Goal: Browse casually: Explore the website without a specific task or goal

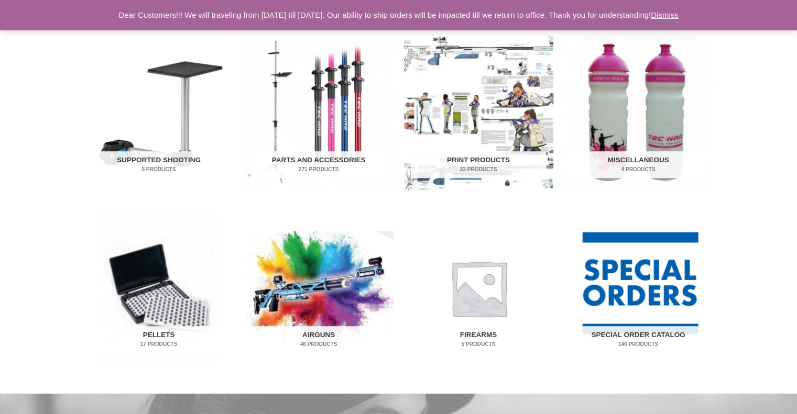
scroll to position [629, 0]
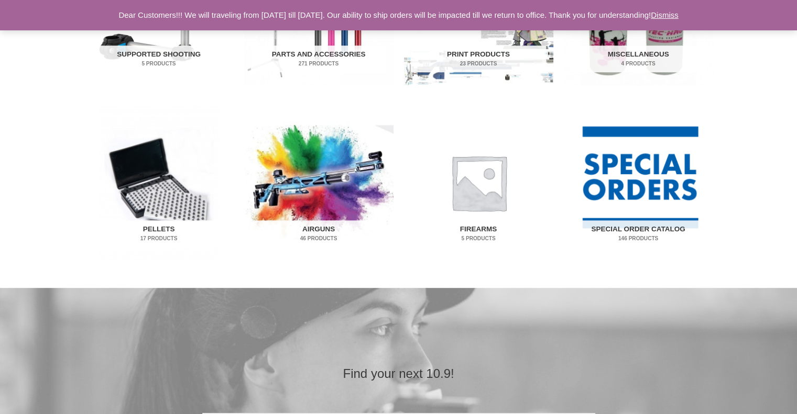
click at [173, 220] on img "Visit product category Pellets" at bounding box center [158, 183] width 149 height 156
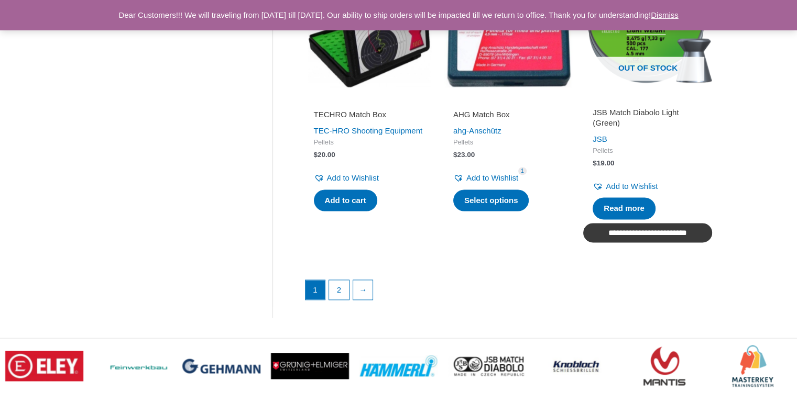
scroll to position [1520, 0]
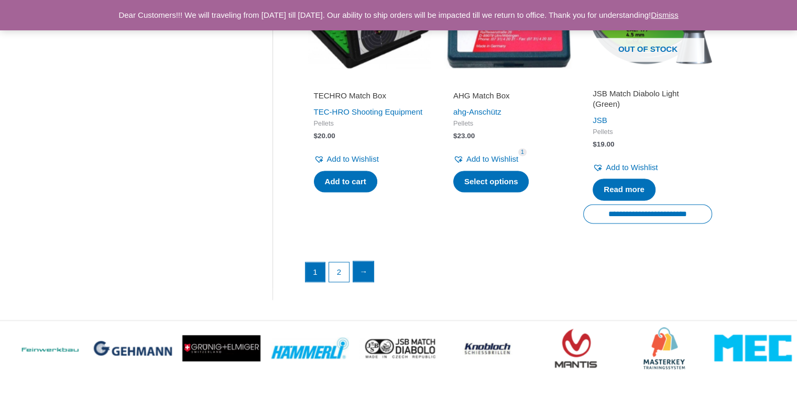
click at [369, 274] on link "→" at bounding box center [363, 271] width 21 height 21
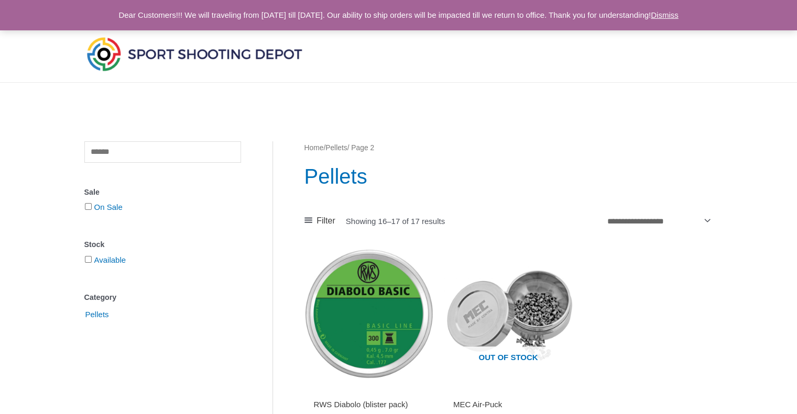
click at [102, 55] on img at bounding box center [194, 54] width 220 height 39
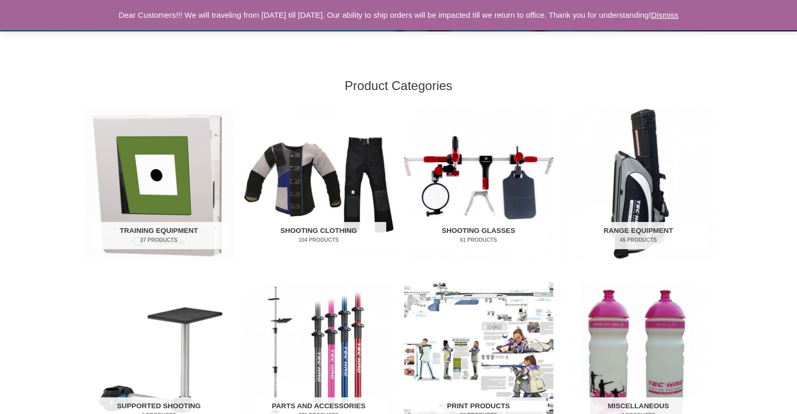
scroll to position [314, 0]
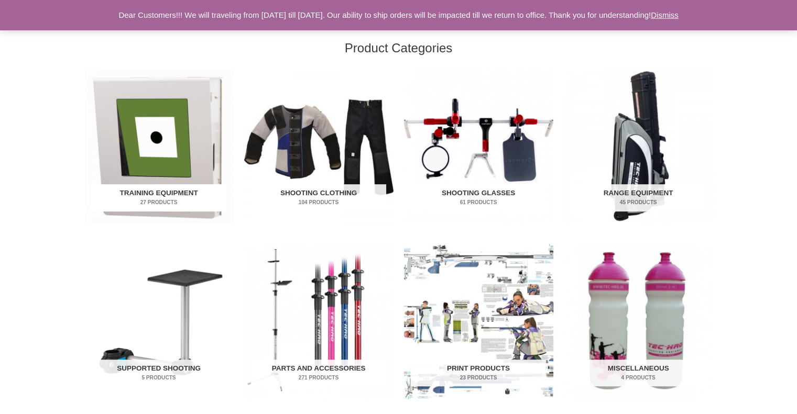
click at [173, 205] on mark "27 Products" at bounding box center [158, 203] width 135 height 8
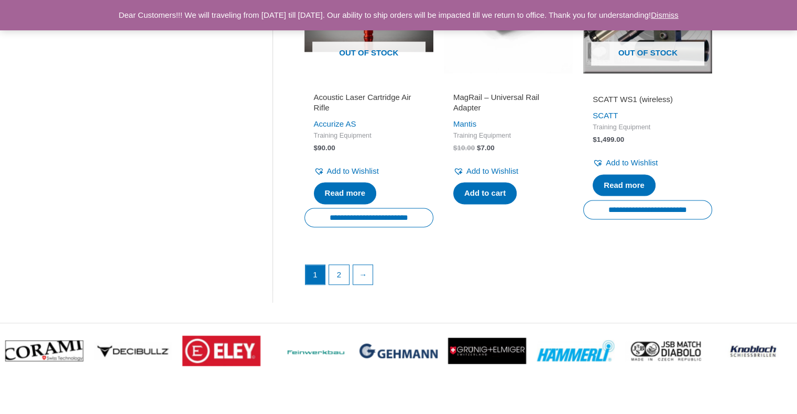
scroll to position [1520, 0]
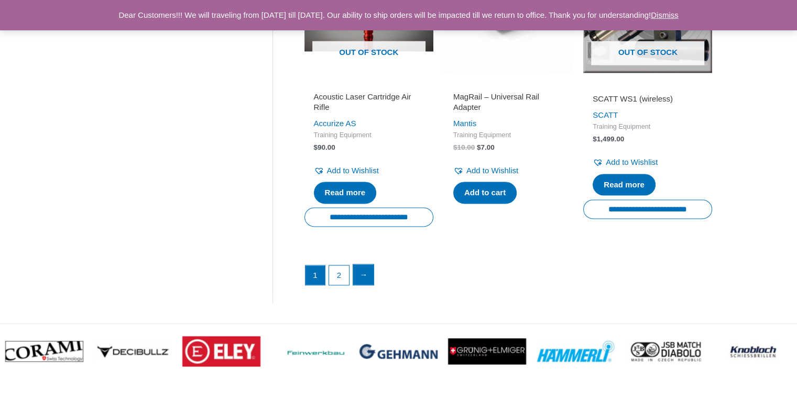
click at [369, 286] on link "→" at bounding box center [363, 275] width 21 height 21
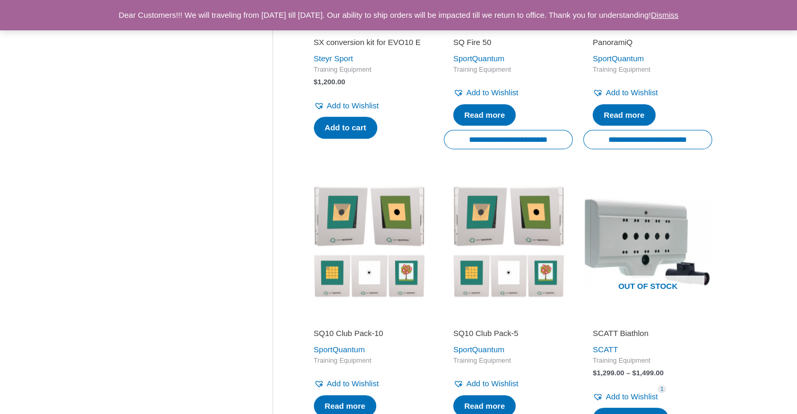
scroll to position [996, 0]
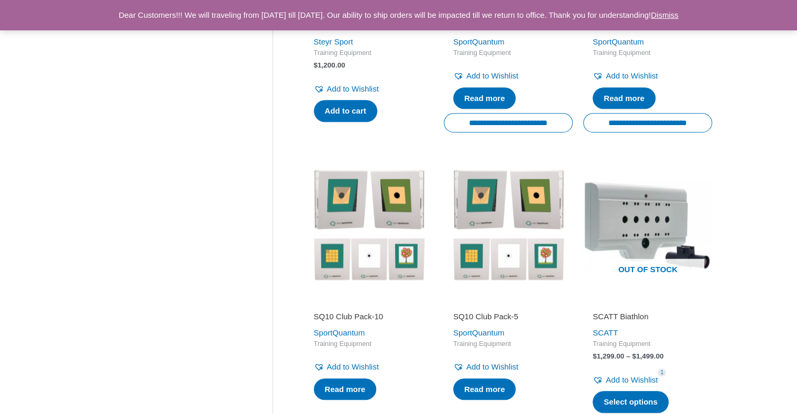
click at [487, 270] on img at bounding box center [508, 225] width 129 height 129
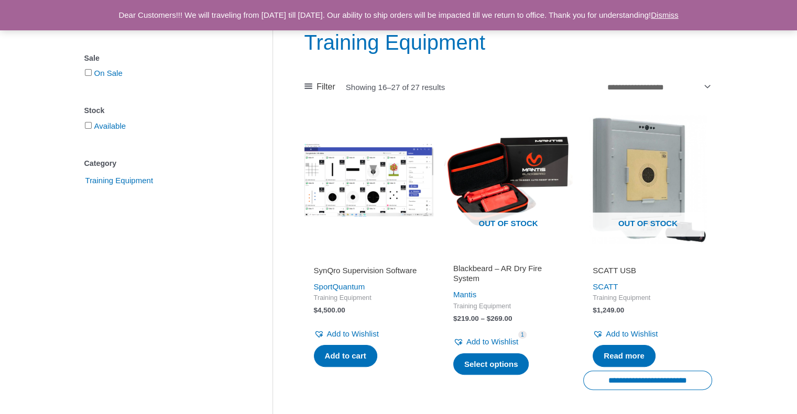
scroll to position [0, 0]
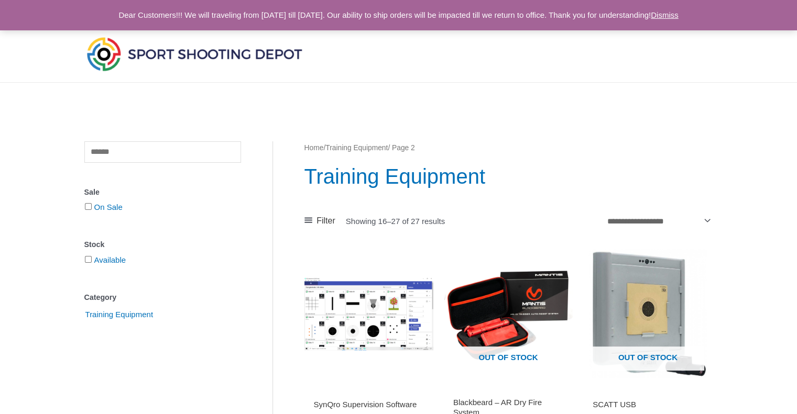
click at [153, 53] on img at bounding box center [194, 54] width 220 height 39
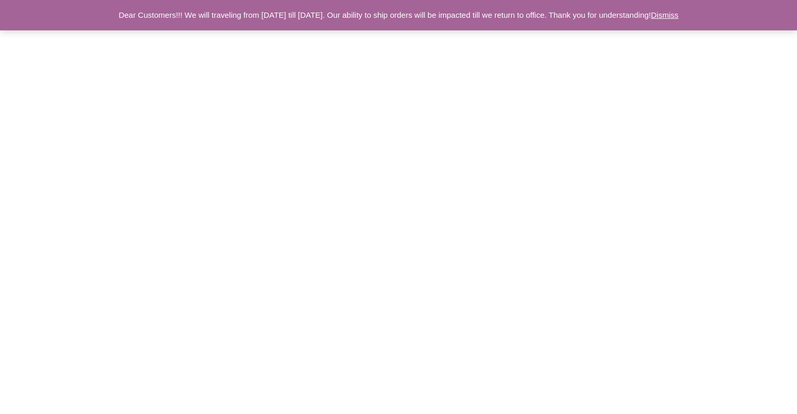
scroll to position [2542, 0]
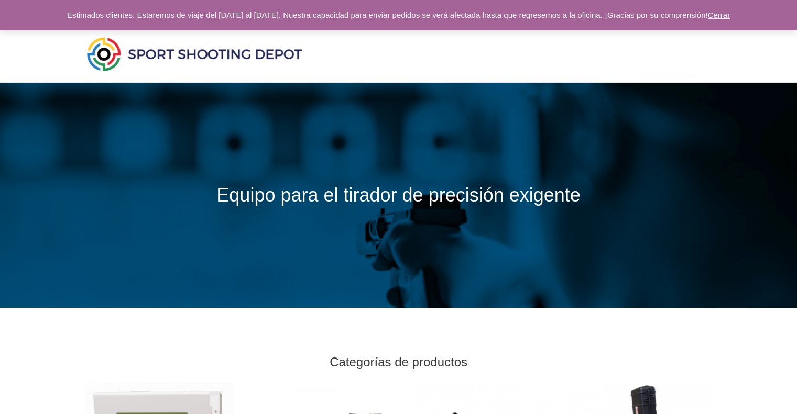
click at [730, 17] on font "Cerrar" at bounding box center [719, 14] width 23 height 9
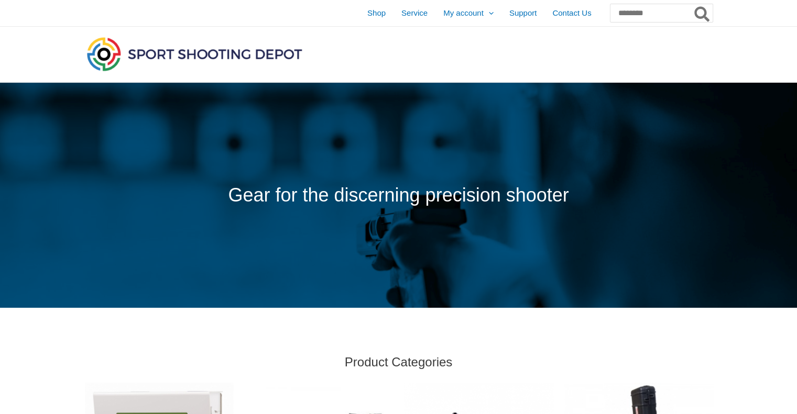
click at [648, 149] on span at bounding box center [398, 195] width 797 height 225
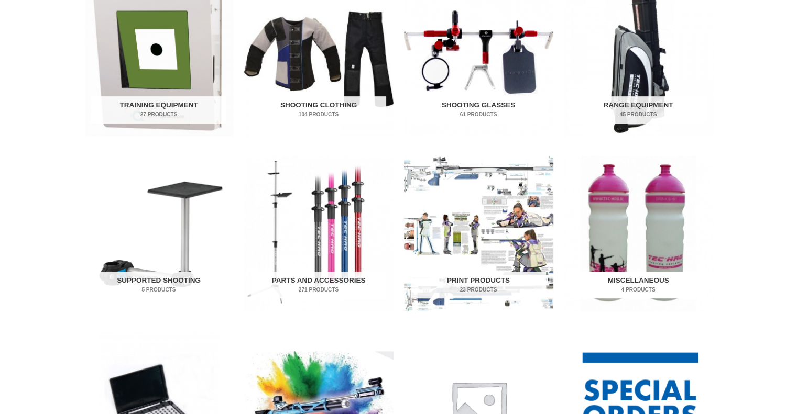
scroll to position [419, 0]
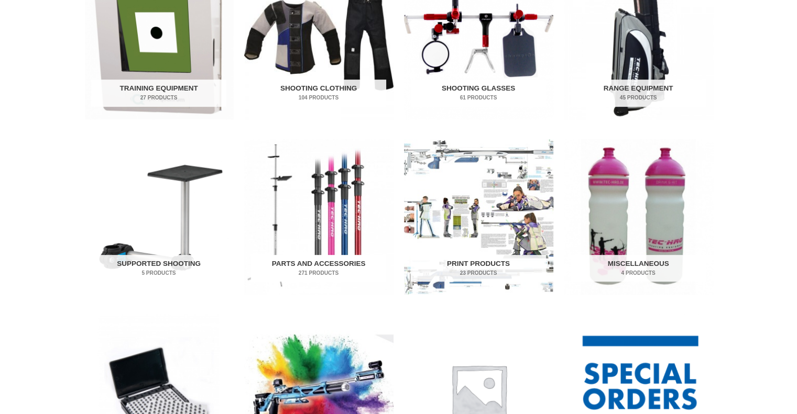
click at [335, 260] on h2 "Parts and Accessories 271 Products" at bounding box center [318, 268] width 135 height 27
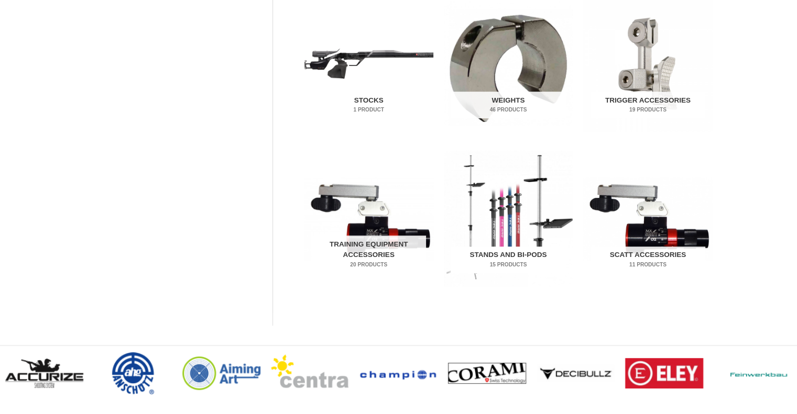
scroll to position [629, 0]
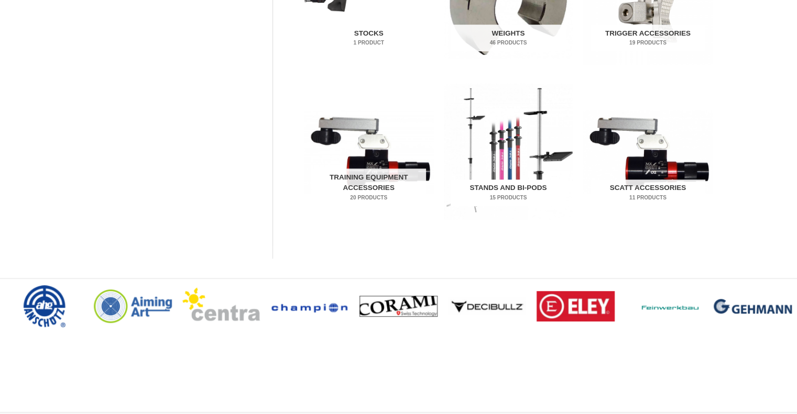
click at [503, 190] on h2 "Stands and Bi-pods 15 Products" at bounding box center [508, 193] width 115 height 27
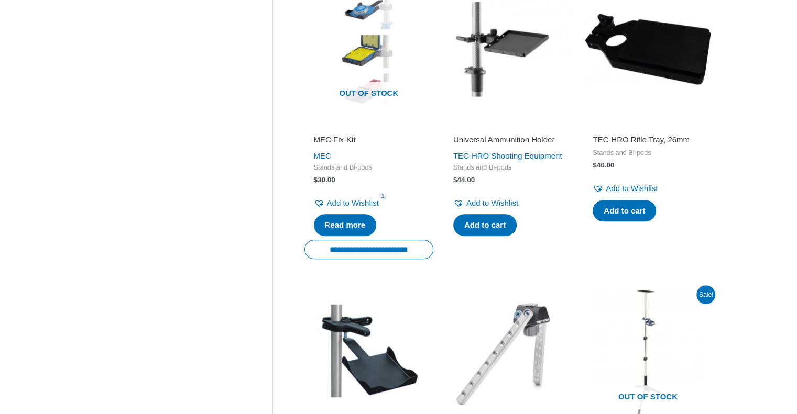
scroll to position [472, 0]
